Goal: Find specific page/section: Find specific page/section

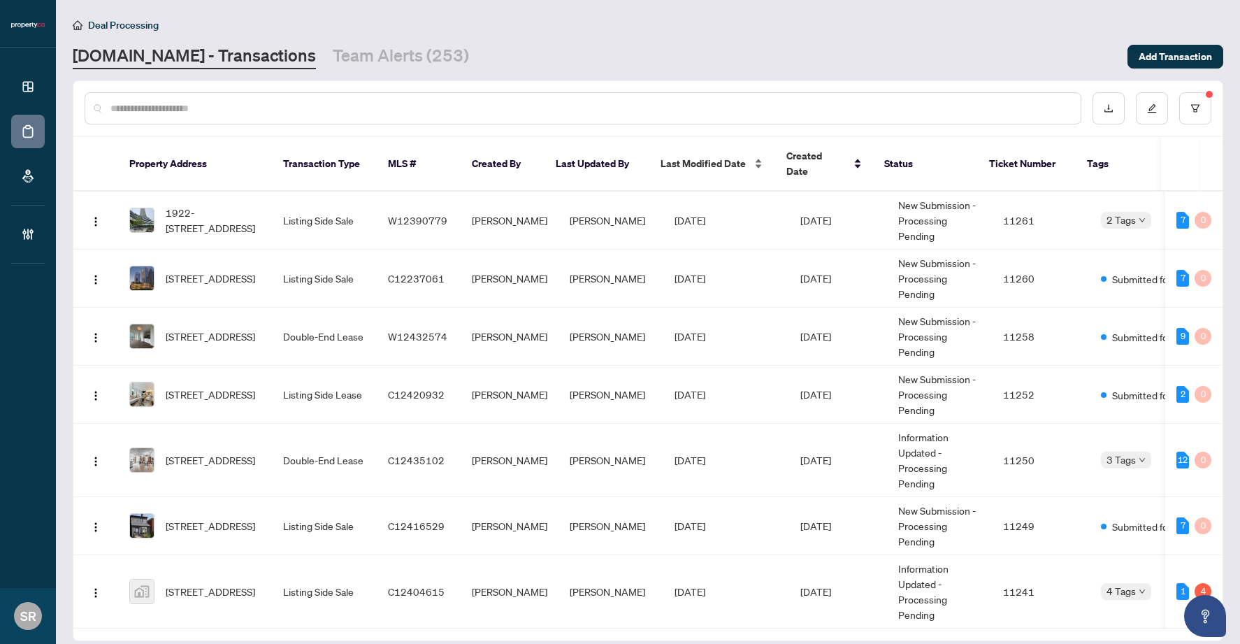
click at [737, 156] on span "Last Modified Date" at bounding box center [703, 163] width 85 height 15
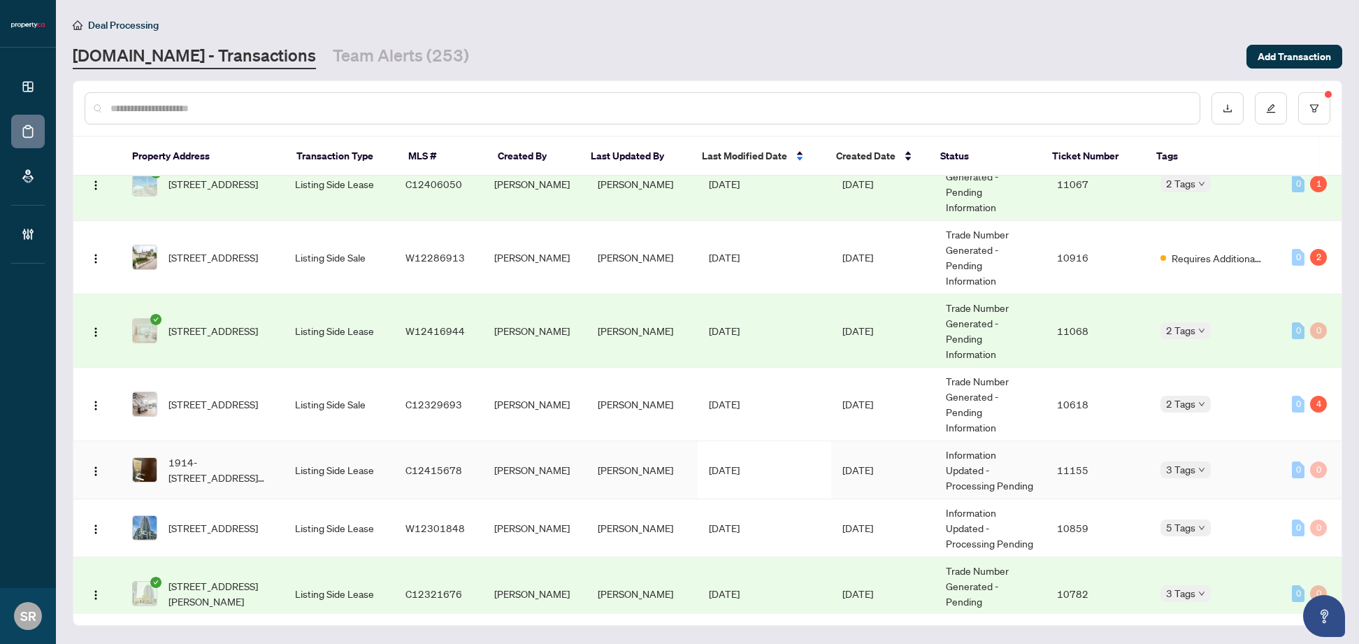
scroll to position [175, 0]
copy span "W12301848"
copy span "C12415678"
copy span "C12329693"
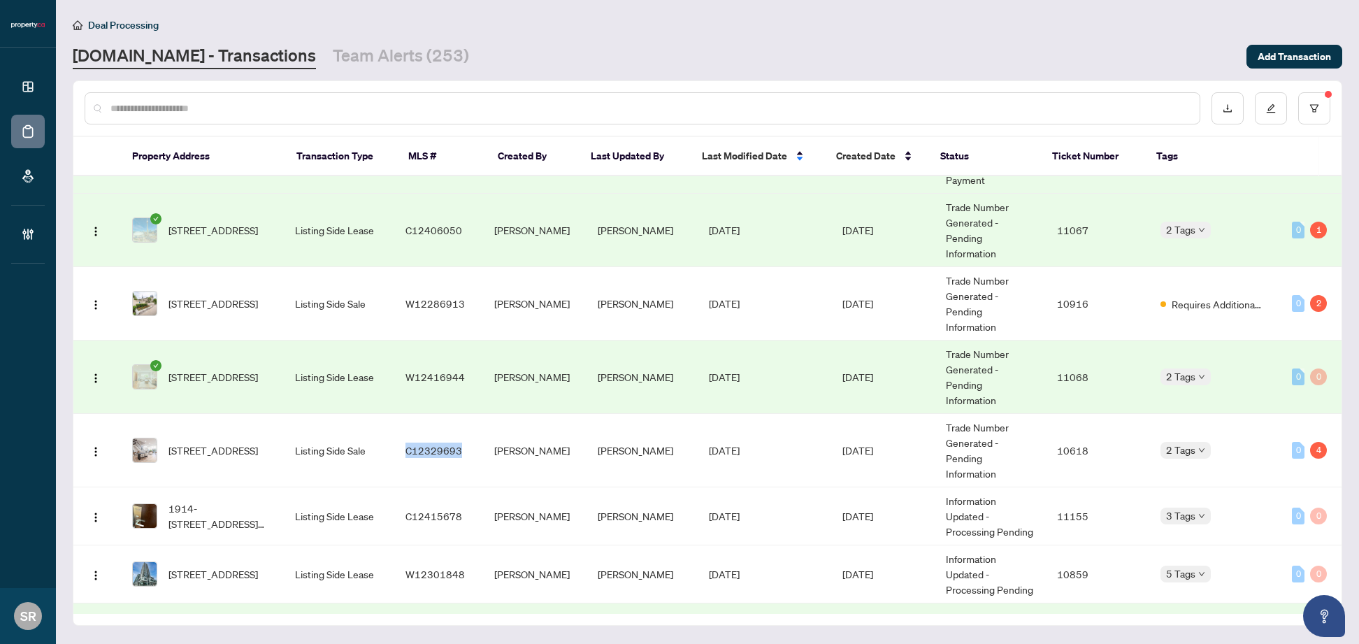
scroll to position [129, 0]
copy span "W12416944"
copy span "W12286913"
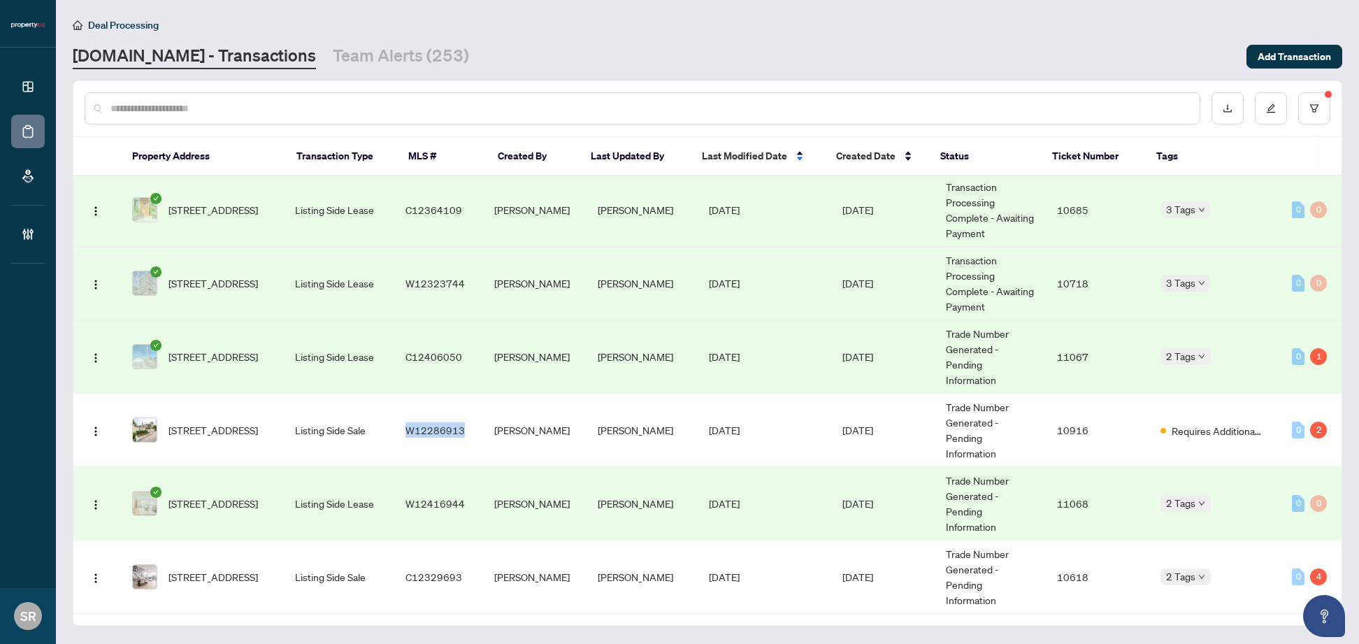
scroll to position [0, 0]
click at [670, 58] on div "[DOMAIN_NAME] - Transactions Team Alerts (253)" at bounding box center [655, 56] width 1165 height 25
click at [292, 108] on input "text" at bounding box center [649, 108] width 1078 height 15
type input "*"
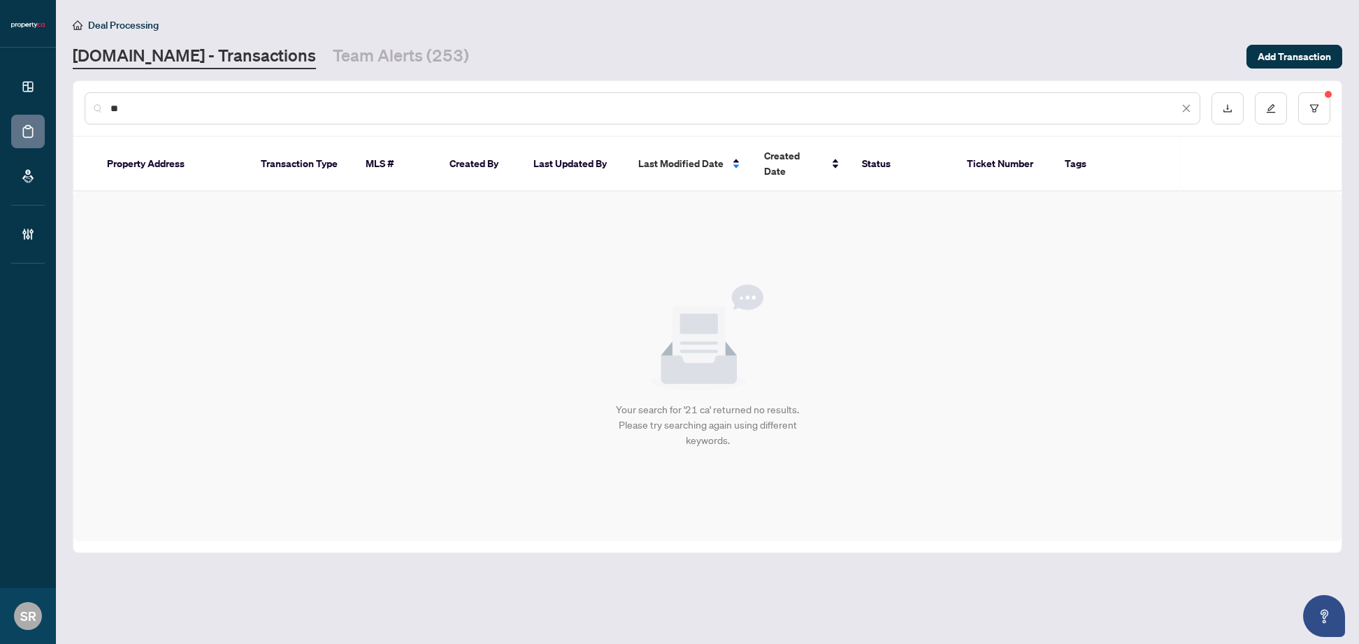
type input "*"
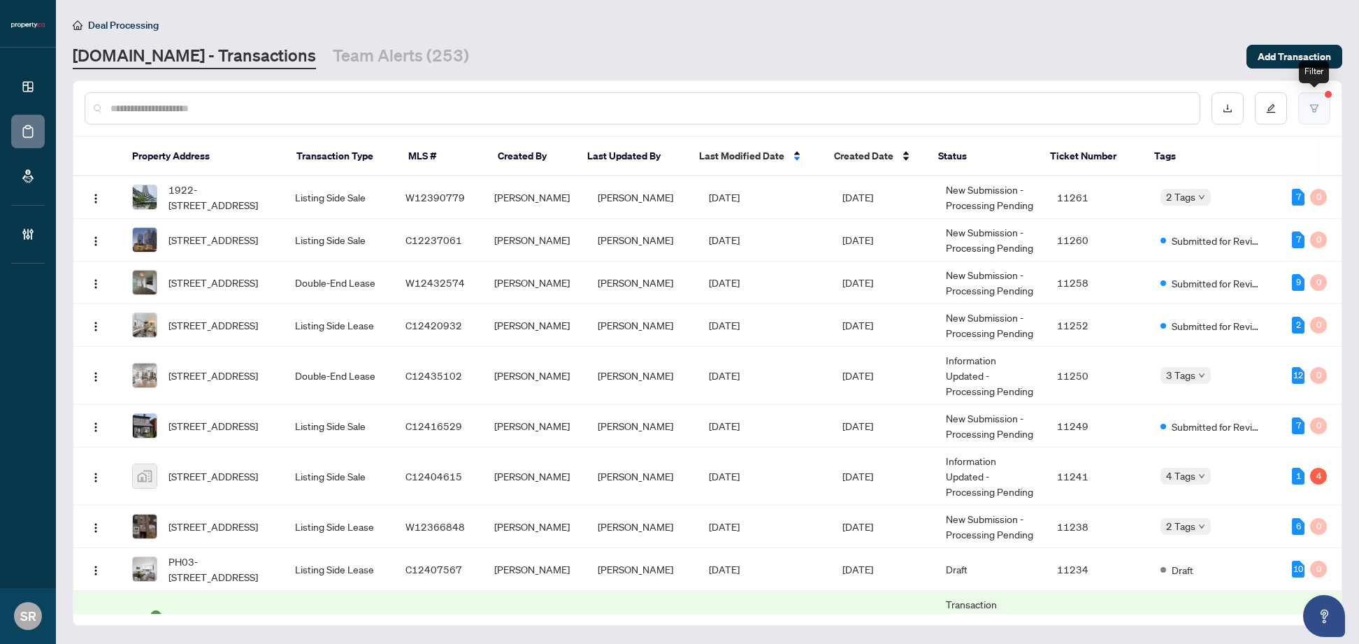
click at [1239, 113] on button "button" at bounding box center [1314, 108] width 32 height 32
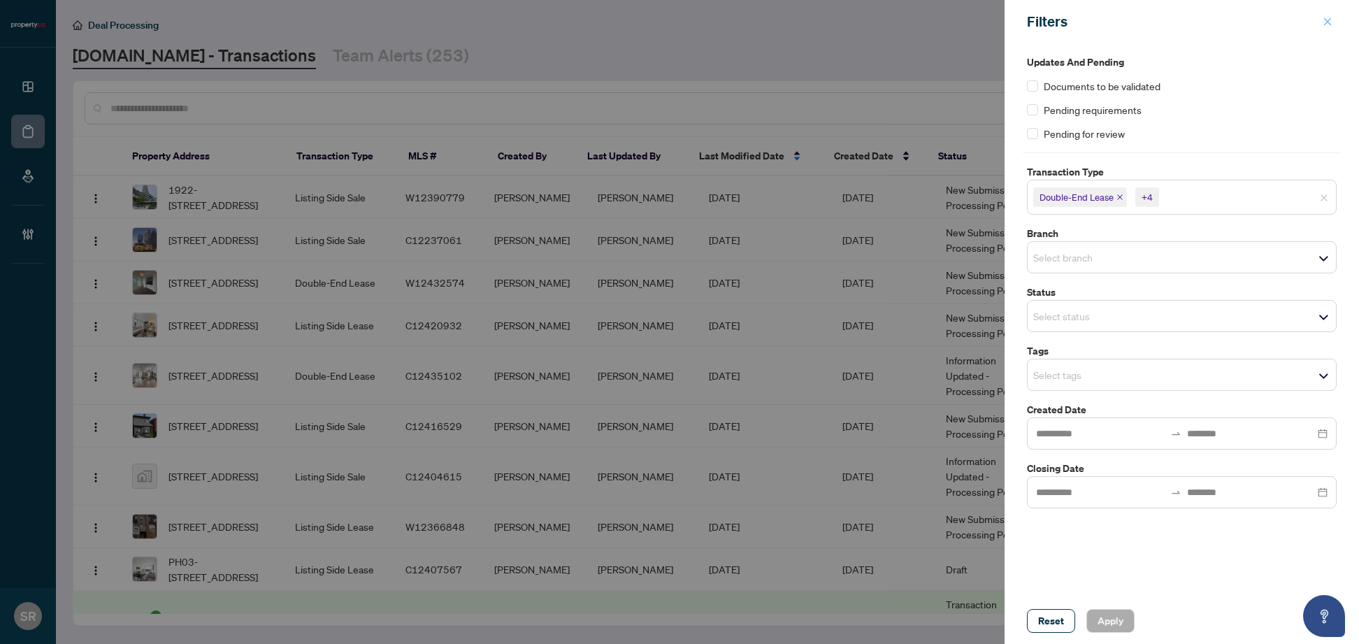
click at [1239, 22] on icon "close" at bounding box center [1328, 22] width 10 height 10
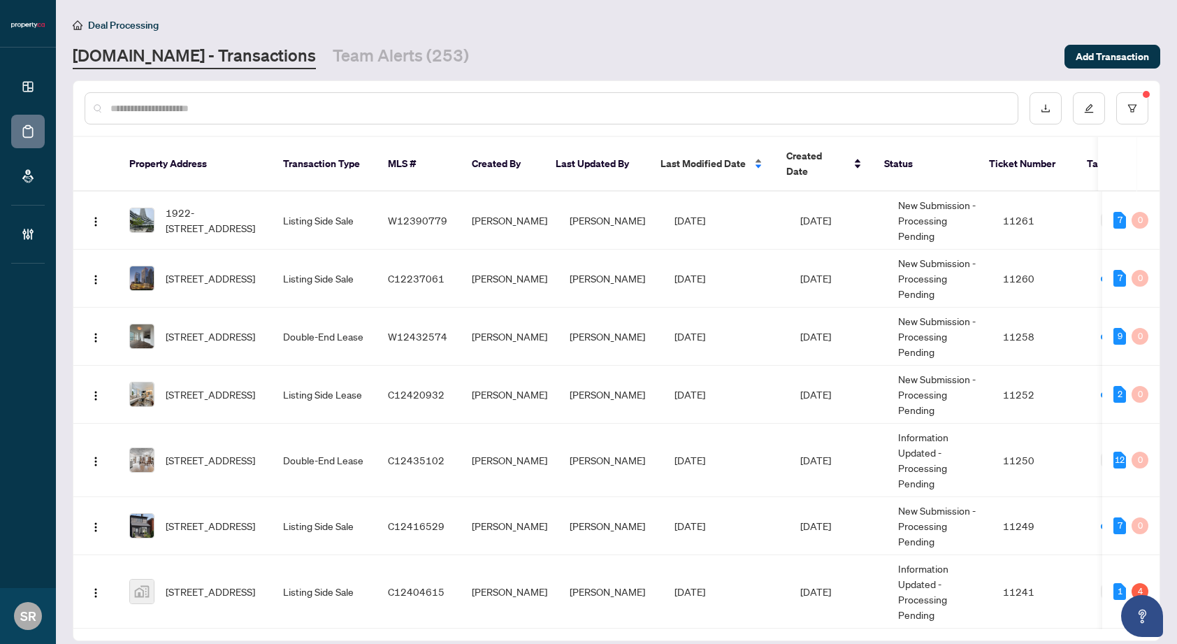
click at [745, 156] on div "Last Modified Date" at bounding box center [712, 163] width 103 height 15
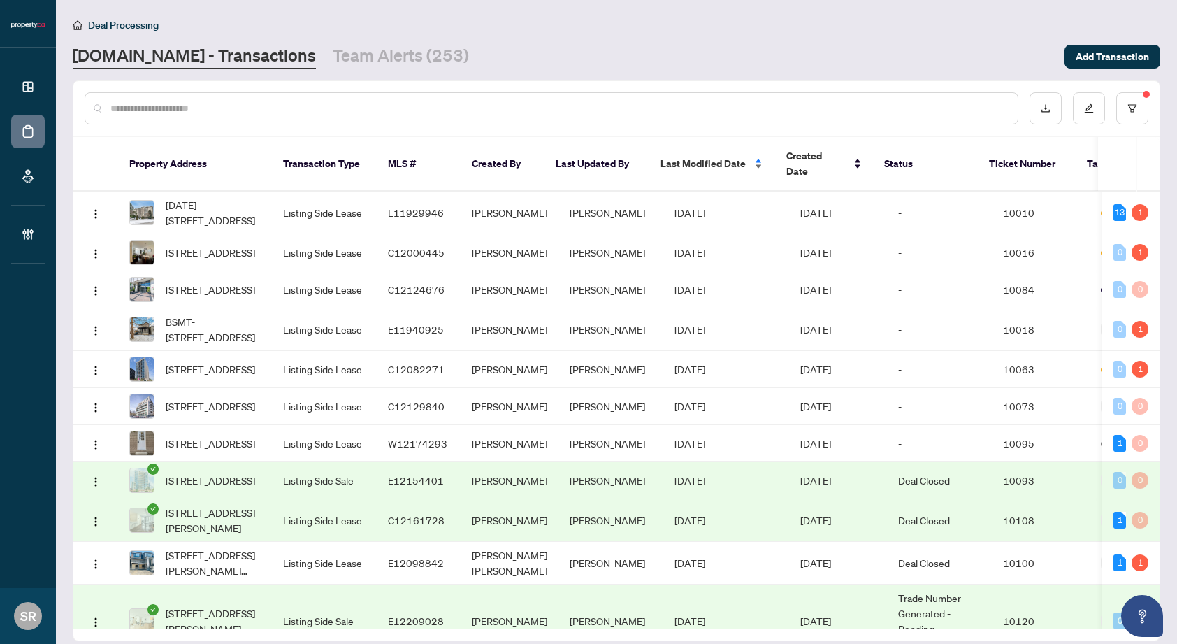
click at [713, 156] on span "Last Modified Date" at bounding box center [703, 163] width 85 height 15
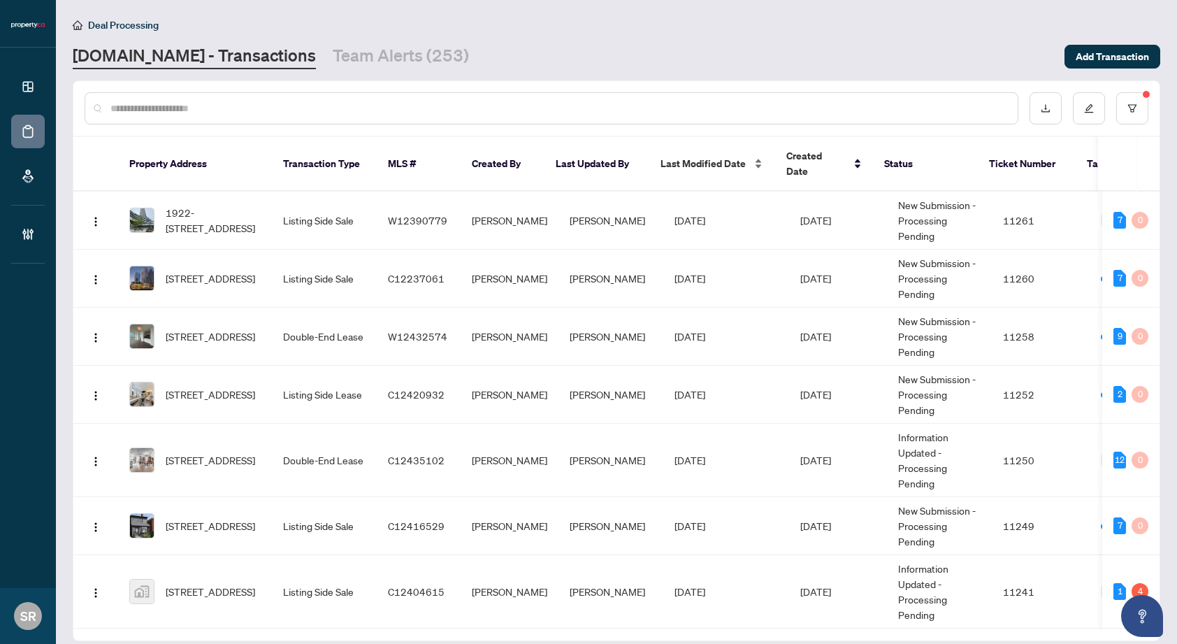
click at [713, 156] on span "Last Modified Date" at bounding box center [703, 163] width 85 height 15
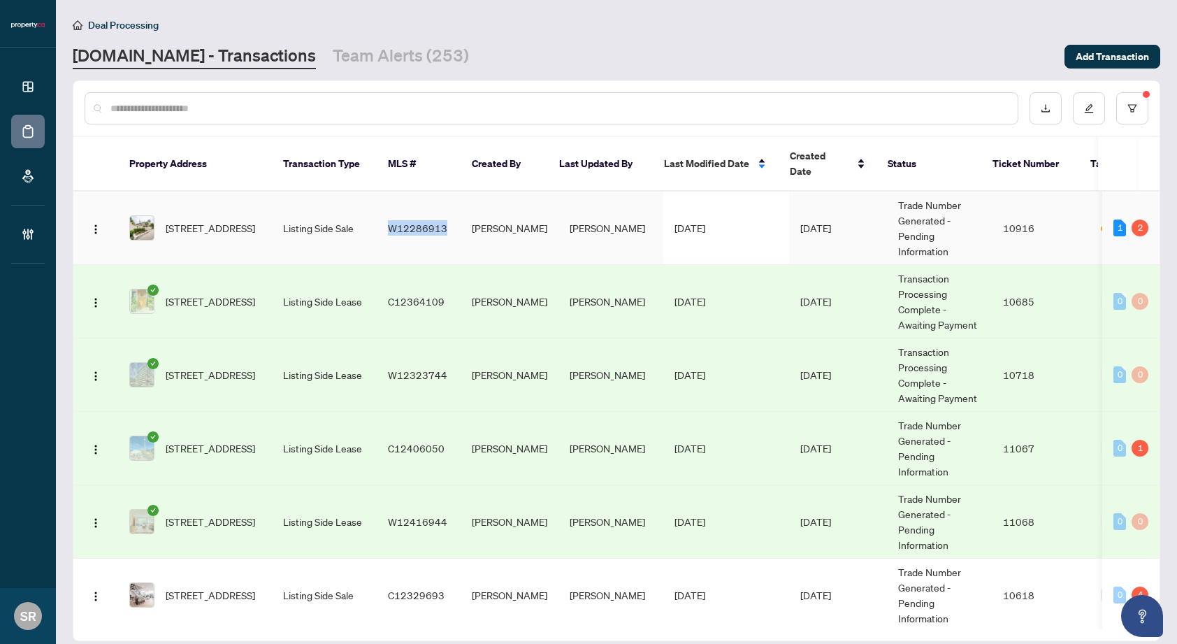
copy span "W12286913"
click at [541, 197] on td "[PERSON_NAME]" at bounding box center [510, 228] width 98 height 73
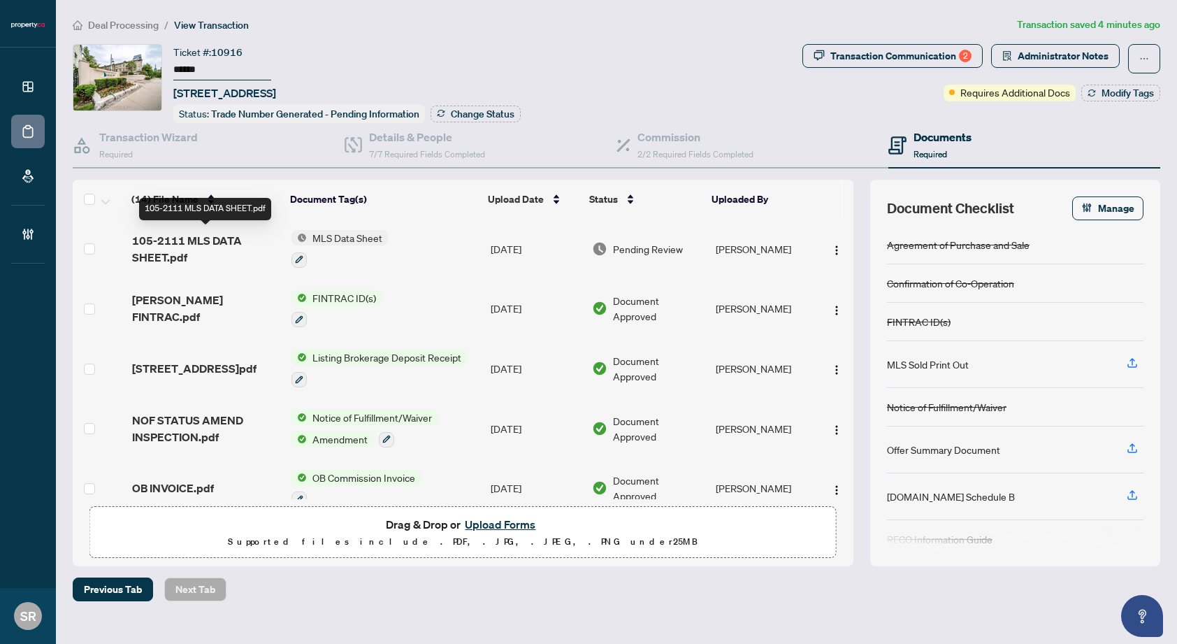
click at [198, 238] on span "105-2111 MLS DATA SHEET.pdf" at bounding box center [206, 249] width 148 height 34
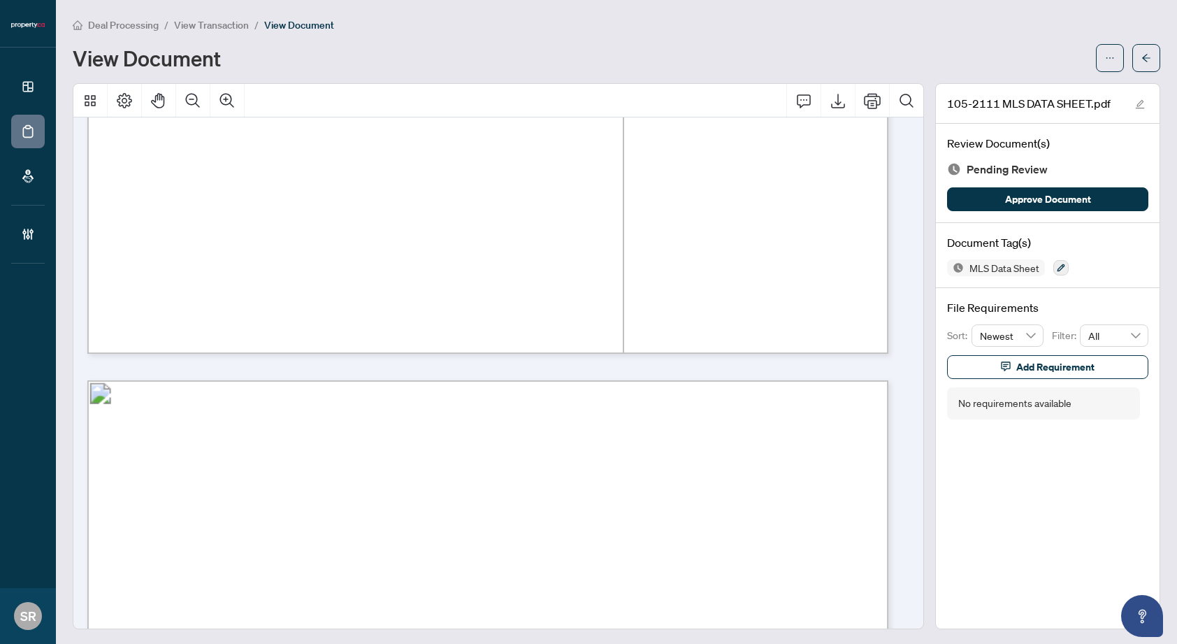
scroll to position [1310, 0]
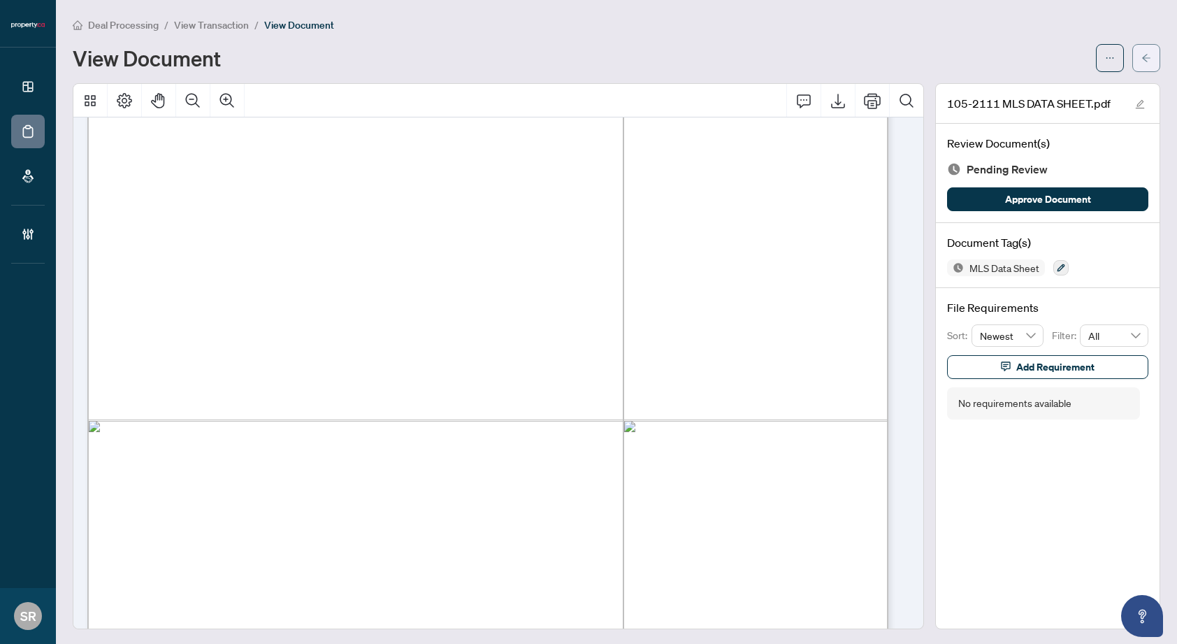
click at [1132, 57] on button "button" at bounding box center [1146, 58] width 28 height 28
